Goal: Information Seeking & Learning: Learn about a topic

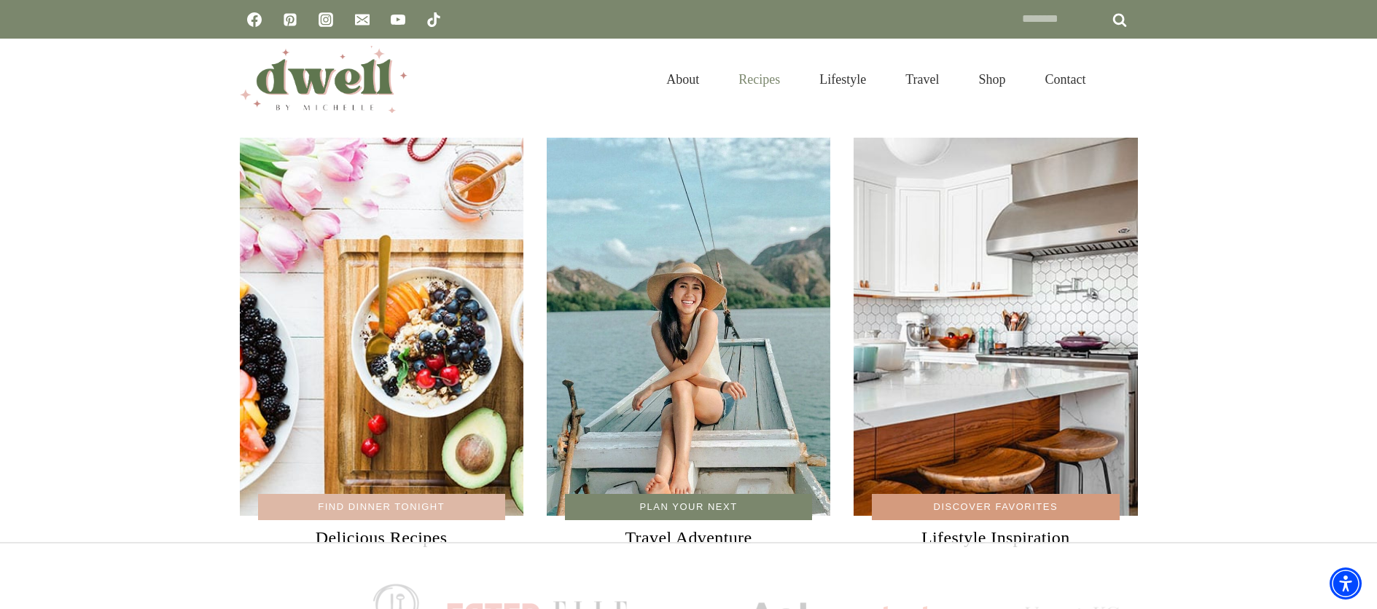
click at [748, 77] on link "Recipes" at bounding box center [759, 79] width 81 height 47
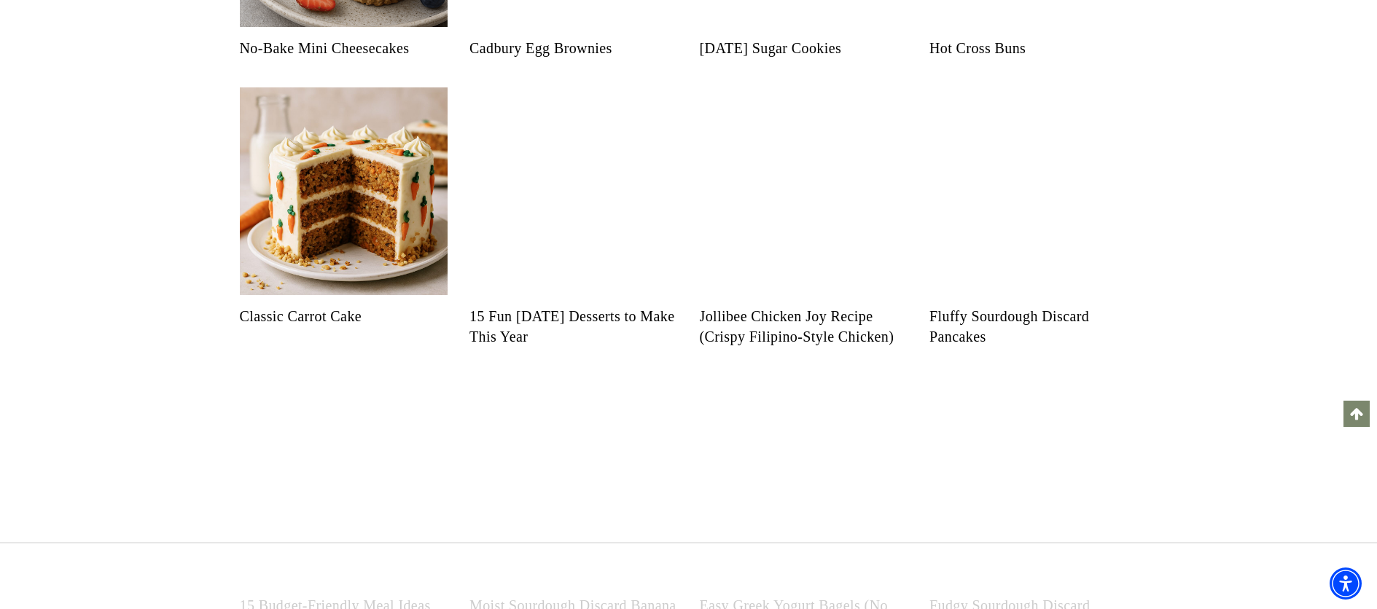
scroll to position [1446, 0]
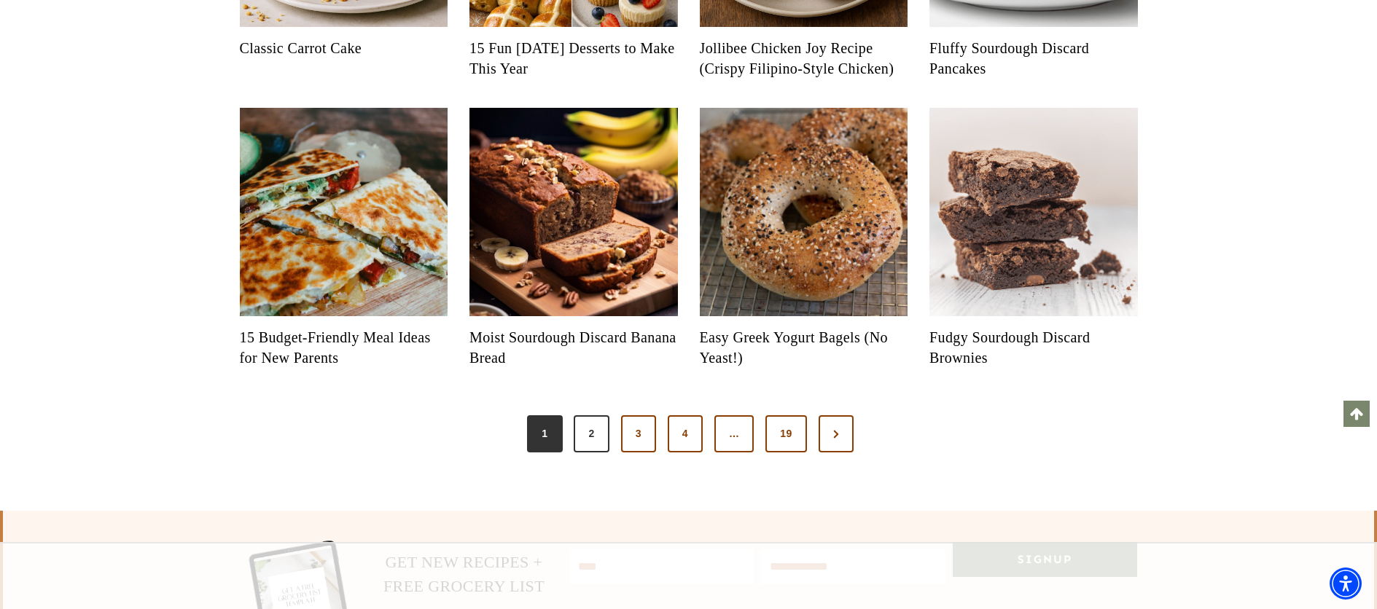
click at [585, 453] on link "2" at bounding box center [591, 435] width 35 height 38
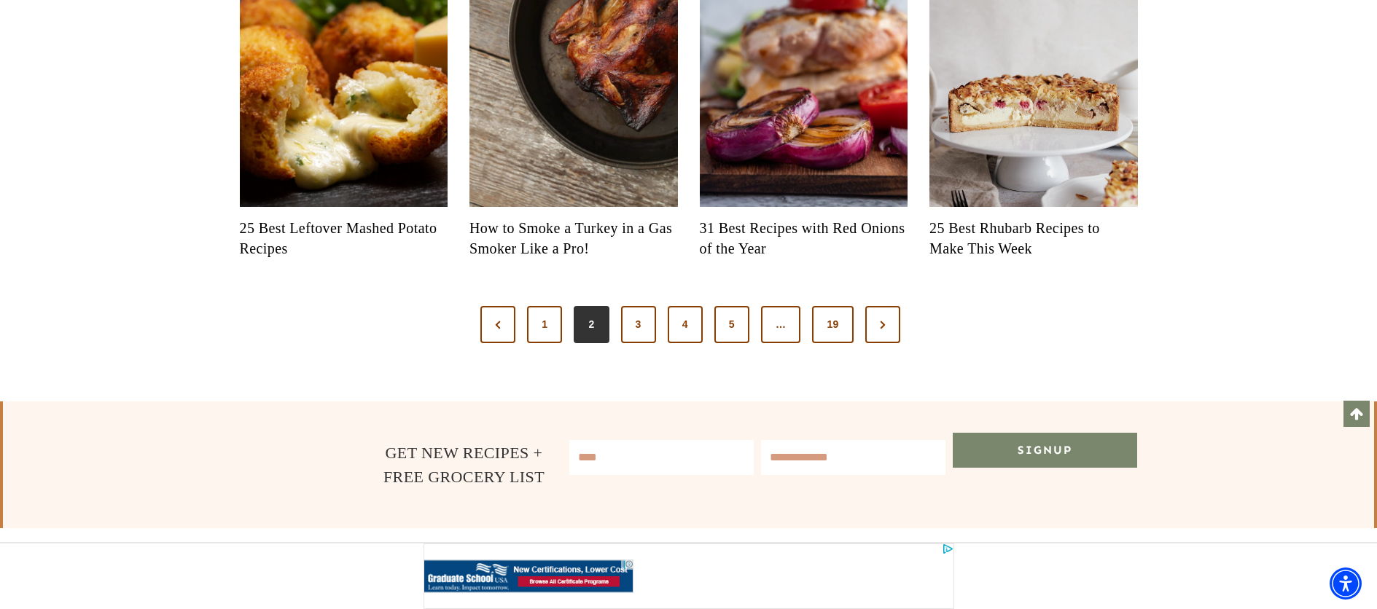
scroll to position [1673, 0]
